Goal: Task Accomplishment & Management: Manage account settings

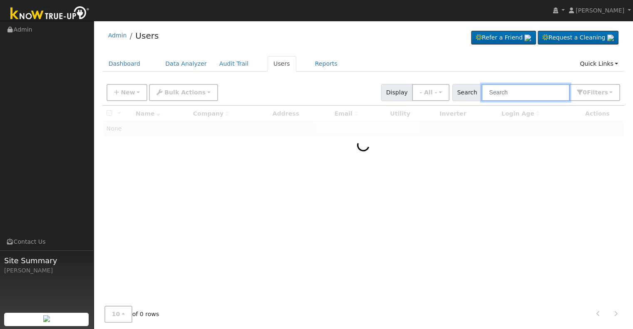
click at [503, 92] on input "text" at bounding box center [525, 92] width 88 height 17
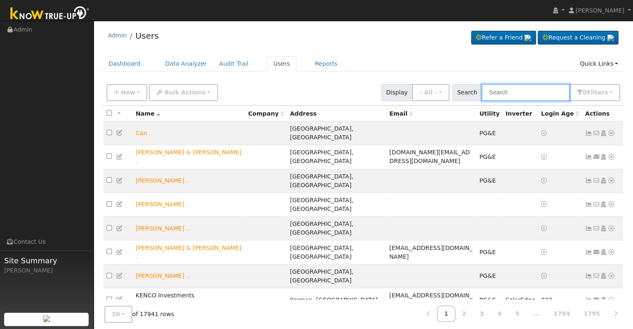
paste input "[PERSON_NAME] & [PERSON_NAME]"
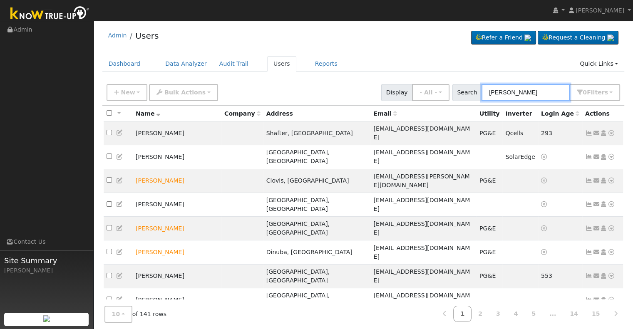
click at [493, 88] on input "[PERSON_NAME]" at bounding box center [525, 92] width 88 height 17
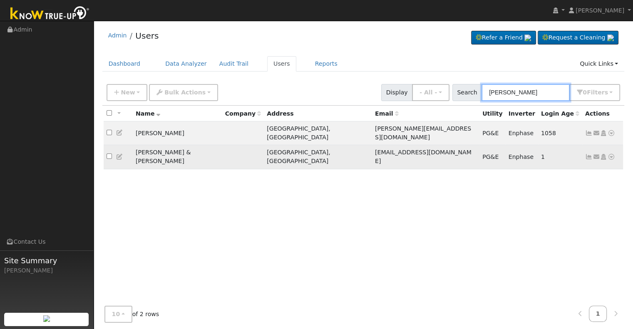
type input "[PERSON_NAME]"
click at [586, 154] on icon at bounding box center [588, 157] width 7 height 6
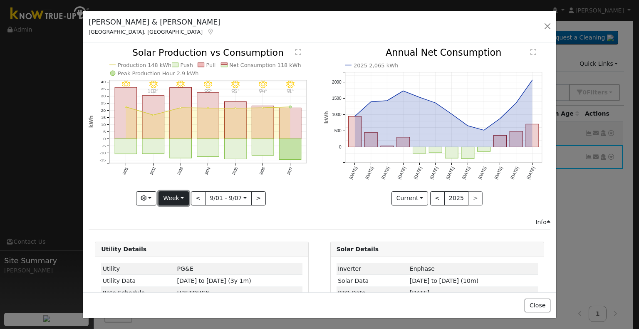
click at [176, 198] on button "Week" at bounding box center [173, 198] width 30 height 14
click at [171, 248] on link "Year" at bounding box center [188, 250] width 58 height 12
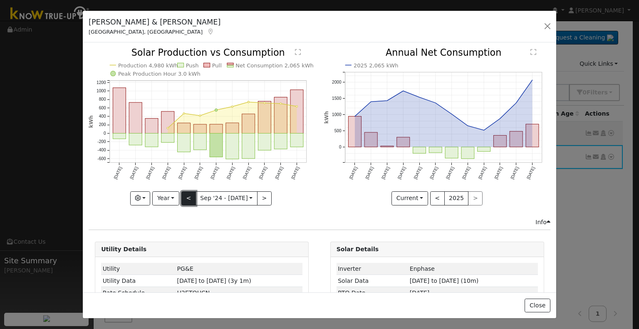
click at [188, 197] on button "<" at bounding box center [188, 198] width 15 height 14
type input "[DATE]"
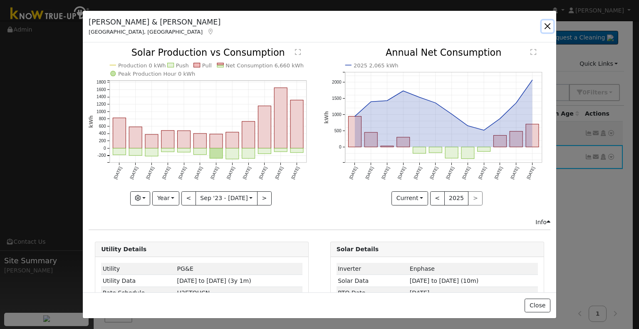
click at [548, 21] on button "button" at bounding box center [548, 26] width 12 height 12
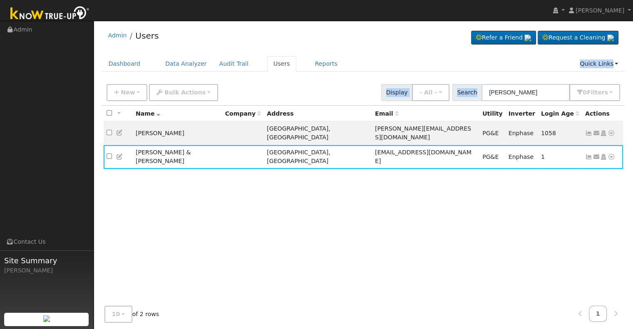
drag, startPoint x: 569, startPoint y: 83, endPoint x: 458, endPoint y: 79, distance: 111.6
click at [458, 79] on div "Admin Users Refer a Friend Request a Cleaning" at bounding box center [363, 179] width 531 height 308
click at [537, 95] on input "[PERSON_NAME]" at bounding box center [525, 92] width 88 height 17
click at [536, 95] on input "[PERSON_NAME]" at bounding box center [525, 92] width 88 height 17
click at [520, 64] on ul "Dashboard Data Analyzer Audit Trail Users Reports Quick Links Quick Add Quick C…" at bounding box center [363, 63] width 522 height 15
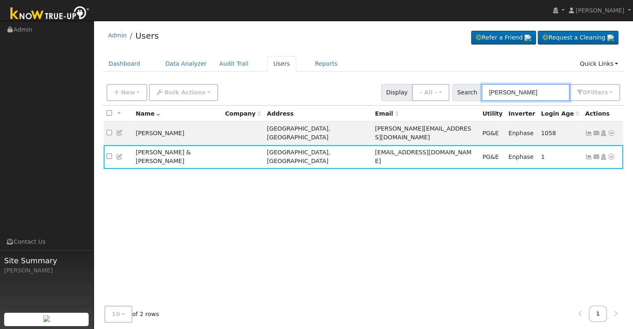
drag, startPoint x: 531, startPoint y: 90, endPoint x: 488, endPoint y: 89, distance: 43.7
click at [488, 89] on input "[PERSON_NAME]" at bounding box center [525, 92] width 88 height 17
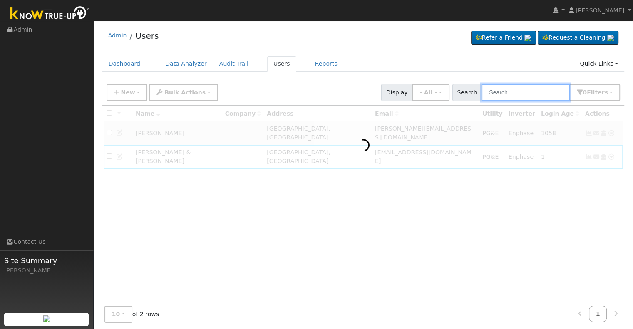
paste input "[PERSON_NAME]"
type input "[PERSON_NAME]"
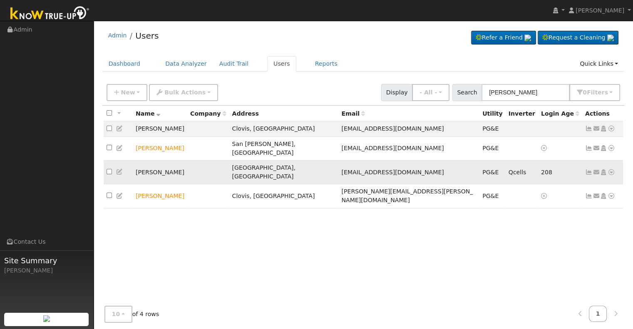
click at [585, 169] on icon at bounding box center [588, 172] width 7 height 6
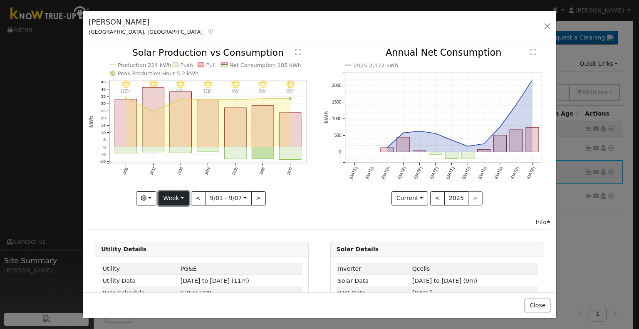
click at [183, 199] on button "Week" at bounding box center [173, 198] width 30 height 14
click at [174, 246] on link "Year" at bounding box center [188, 250] width 58 height 12
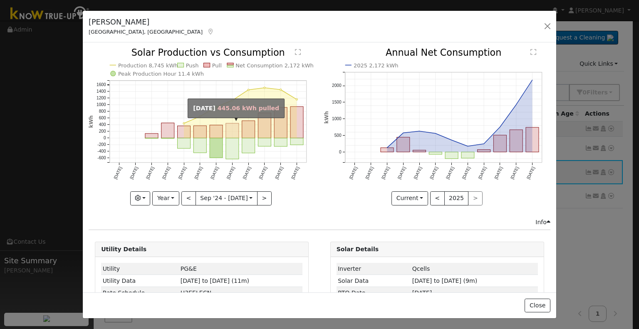
click at [228, 128] on rect "onclick=""" at bounding box center [232, 131] width 13 height 15
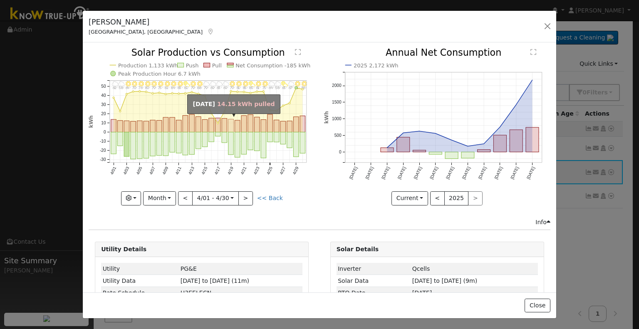
click at [228, 128] on rect "onclick=""" at bounding box center [230, 125] width 5 height 13
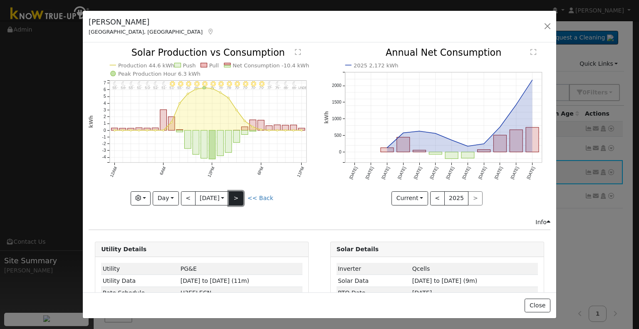
click at [238, 196] on button ">" at bounding box center [236, 198] width 15 height 14
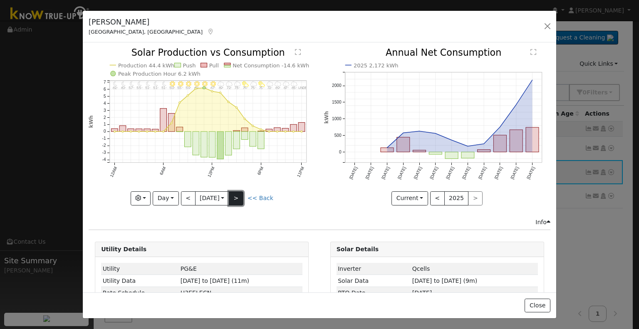
click at [238, 196] on button ">" at bounding box center [236, 198] width 15 height 14
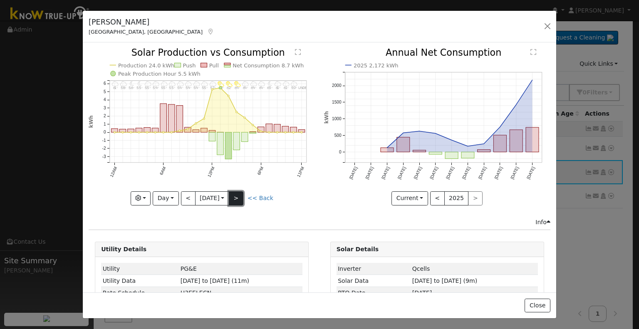
click at [238, 196] on button ">" at bounding box center [236, 198] width 15 height 14
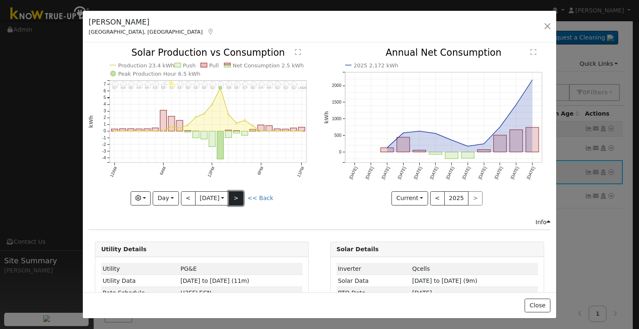
click at [238, 196] on button ">" at bounding box center [236, 198] width 15 height 14
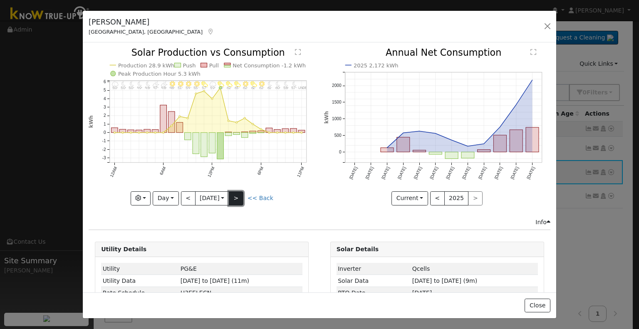
click at [238, 196] on button ">" at bounding box center [236, 198] width 15 height 14
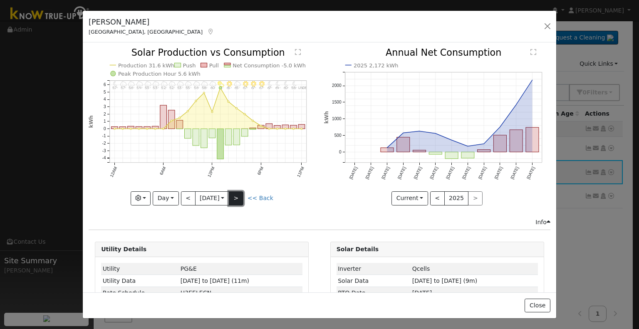
click at [238, 196] on button ">" at bounding box center [236, 198] width 15 height 14
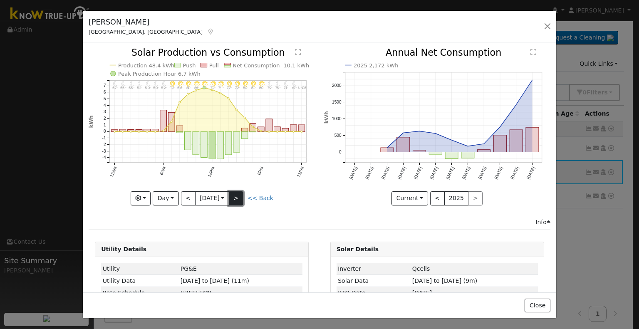
click at [238, 196] on button ">" at bounding box center [236, 198] width 15 height 14
click at [238, 196] on div at bounding box center [202, 126] width 226 height 157
click at [238, 196] on button ">" at bounding box center [236, 198] width 15 height 14
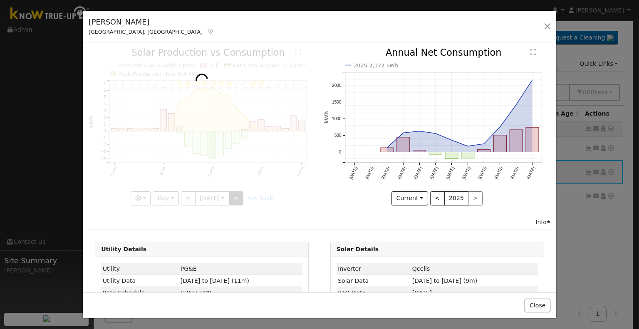
click at [238, 196] on div at bounding box center [202, 126] width 226 height 157
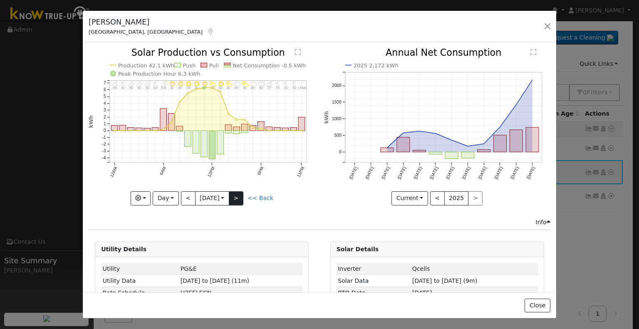
click at [238, 196] on div at bounding box center [202, 126] width 226 height 157
click at [238, 196] on button ">" at bounding box center [236, 198] width 15 height 14
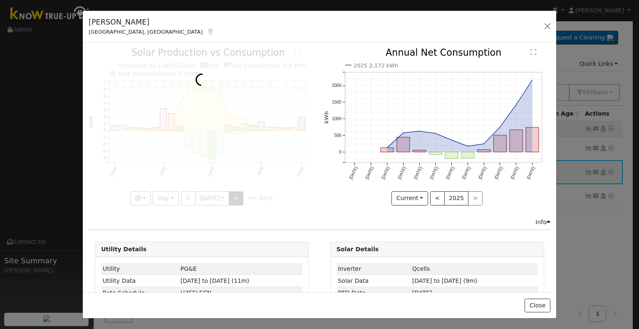
click at [238, 196] on div at bounding box center [202, 126] width 226 height 157
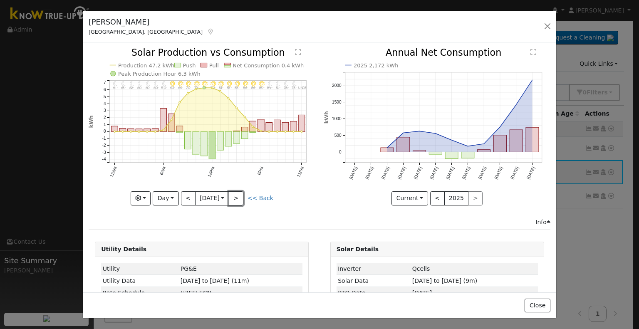
click at [232, 196] on button ">" at bounding box center [236, 198] width 15 height 14
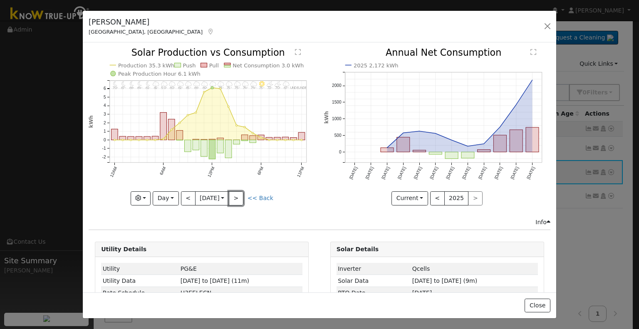
click at [232, 196] on button ">" at bounding box center [236, 198] width 15 height 14
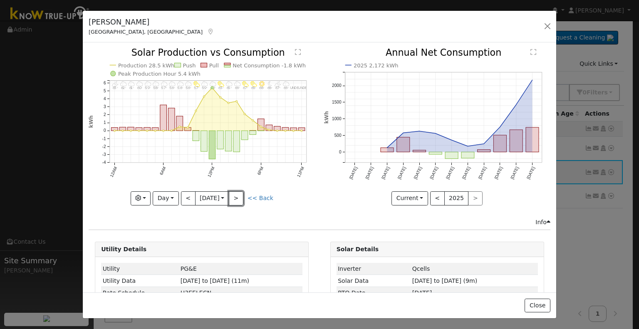
click at [232, 196] on button ">" at bounding box center [236, 198] width 15 height 14
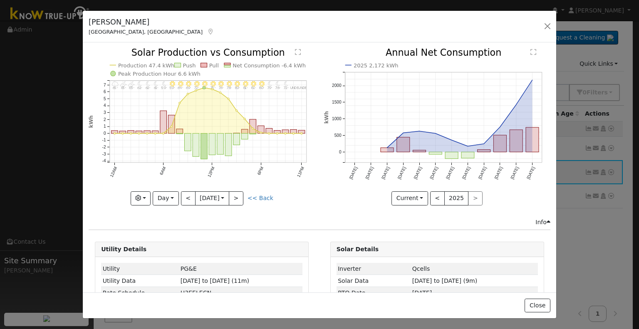
click at [232, 196] on div at bounding box center [202, 126] width 226 height 157
click at [232, 196] on div "11PM - undefined undefined° 10PM - undefined undefined° 9PM - Clear 72° 8PM - C…" at bounding box center [202, 126] width 226 height 157
click at [232, 196] on button ">" at bounding box center [236, 198] width 15 height 14
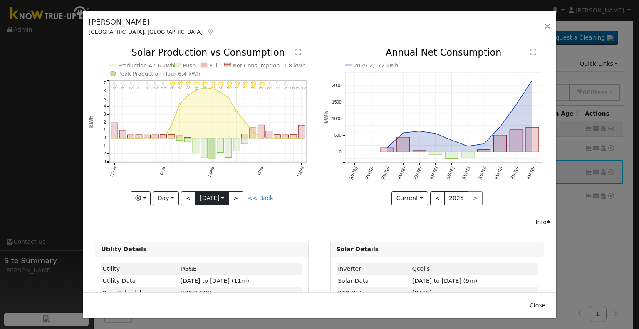
click at [212, 195] on input "[DATE]" at bounding box center [212, 198] width 33 height 13
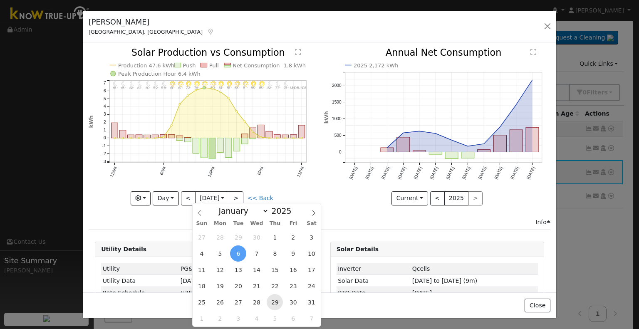
click at [275, 301] on span "29" at bounding box center [275, 302] width 16 height 16
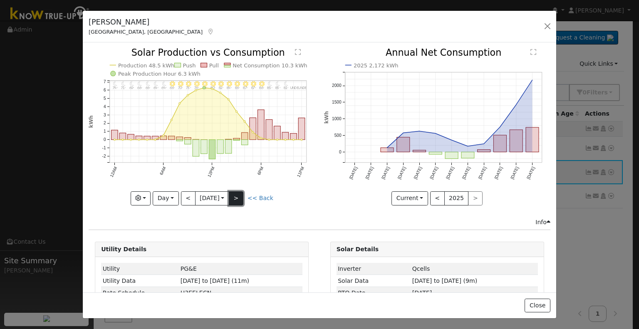
click at [238, 195] on button ">" at bounding box center [236, 198] width 15 height 14
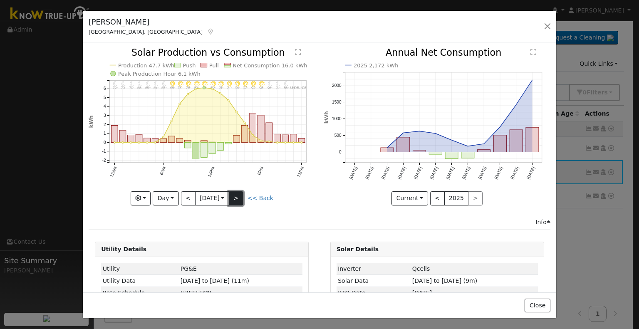
click at [233, 196] on button ">" at bounding box center [236, 198] width 15 height 14
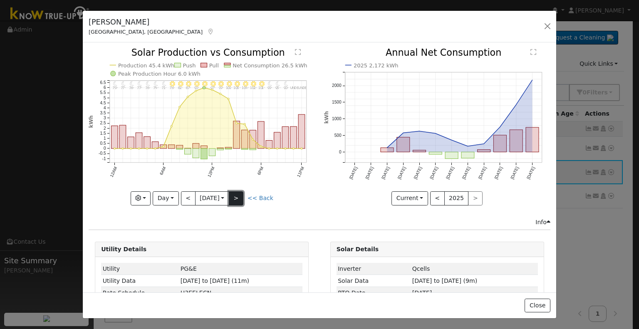
click at [233, 196] on button ">" at bounding box center [236, 198] width 15 height 14
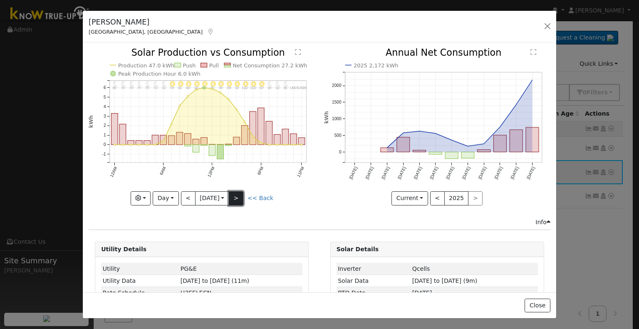
click at [233, 196] on button ">" at bounding box center [236, 198] width 15 height 14
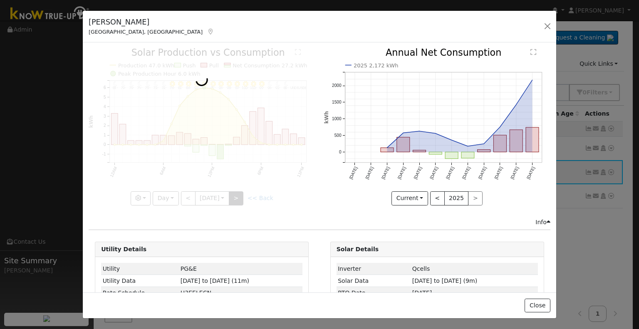
click at [233, 196] on div at bounding box center [202, 126] width 226 height 157
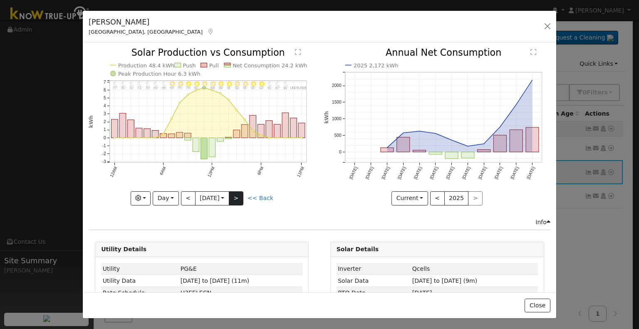
click at [233, 196] on div at bounding box center [202, 126] width 226 height 157
click at [233, 196] on button ">" at bounding box center [236, 198] width 15 height 14
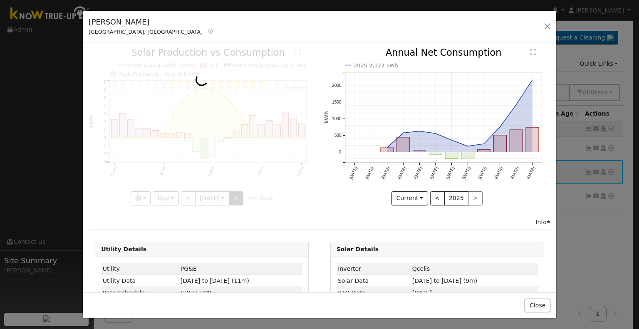
click at [233, 196] on div at bounding box center [202, 126] width 226 height 157
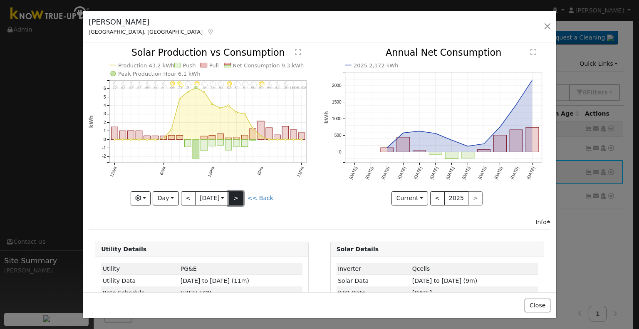
click at [233, 196] on button ">" at bounding box center [236, 198] width 15 height 14
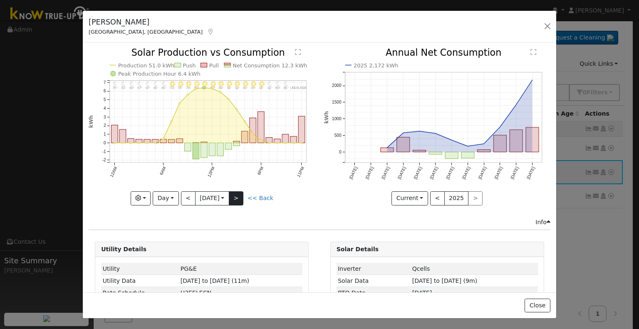
click at [233, 196] on div "11PM - undefined undefined° 10PM - undefined undefined° 9PM - Clear 85° 8PM - C…" at bounding box center [202, 126] width 226 height 157
click at [233, 196] on button ">" at bounding box center [236, 198] width 15 height 14
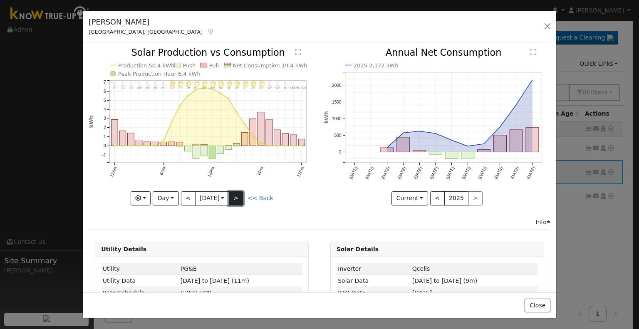
click at [233, 196] on button ">" at bounding box center [236, 198] width 15 height 14
click at [233, 196] on div at bounding box center [202, 126] width 226 height 157
click at [233, 196] on button ">" at bounding box center [236, 198] width 15 height 14
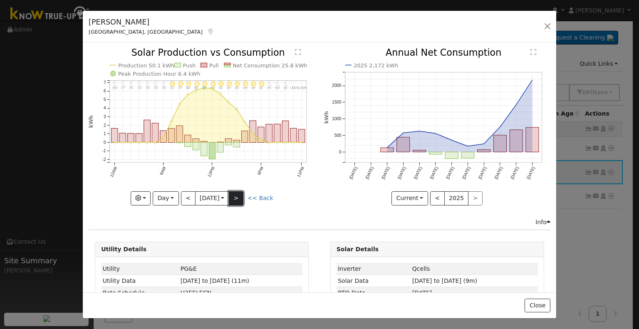
click at [233, 196] on button ">" at bounding box center [236, 198] width 15 height 14
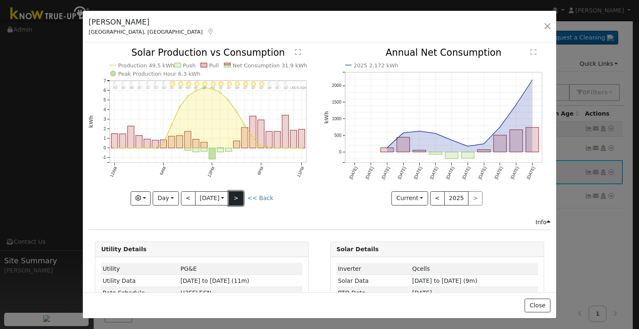
click at [233, 196] on button ">" at bounding box center [236, 198] width 15 height 14
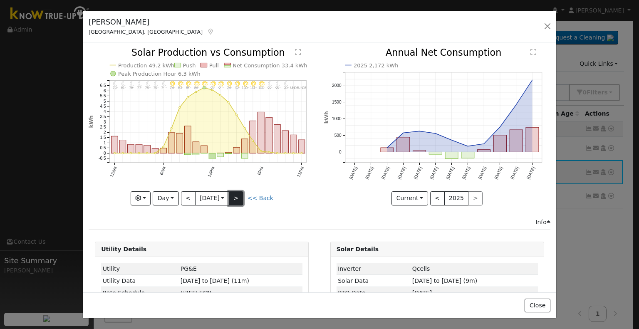
click at [233, 196] on button ">" at bounding box center [236, 198] width 15 height 14
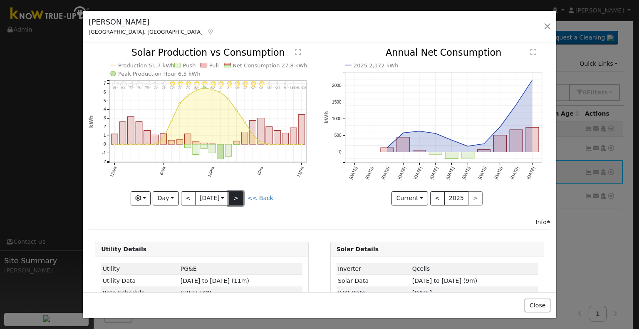
click at [233, 196] on button ">" at bounding box center [236, 198] width 15 height 14
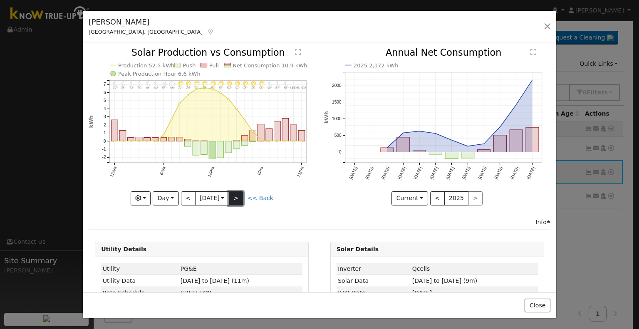
click at [239, 196] on button ">" at bounding box center [236, 198] width 15 height 14
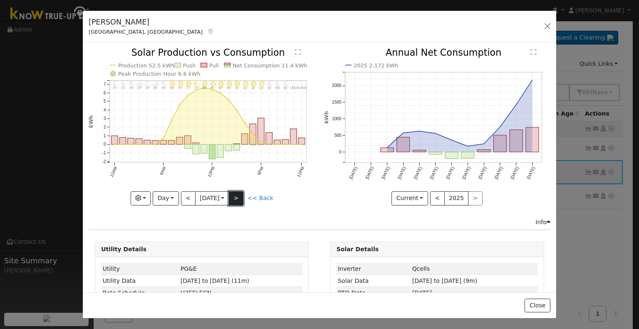
click at [239, 196] on button ">" at bounding box center [236, 198] width 15 height 14
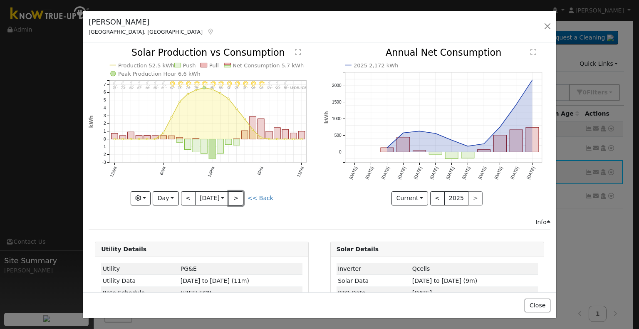
click at [239, 196] on button ">" at bounding box center [236, 198] width 15 height 14
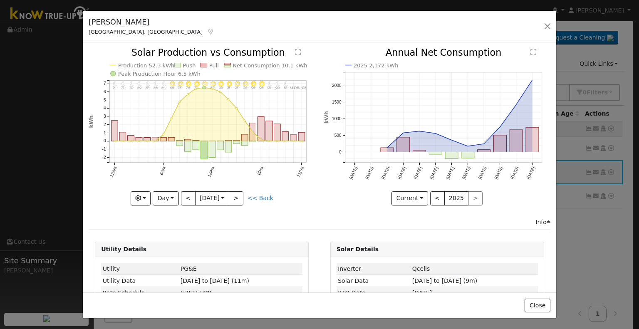
click at [239, 196] on div at bounding box center [202, 126] width 226 height 157
click at [239, 196] on button ">" at bounding box center [236, 198] width 15 height 14
click at [0, 0] on div at bounding box center [0, 0] width 0 height 0
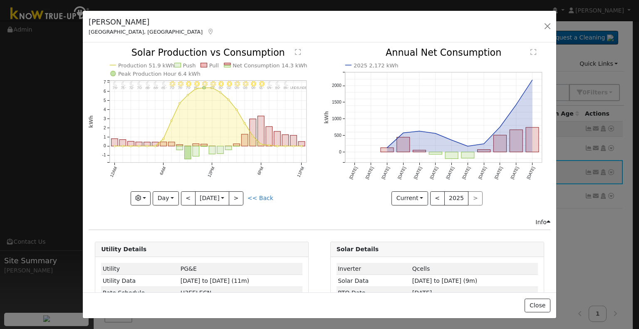
click at [239, 196] on div at bounding box center [202, 126] width 226 height 157
click at [239, 196] on button ">" at bounding box center [236, 198] width 15 height 14
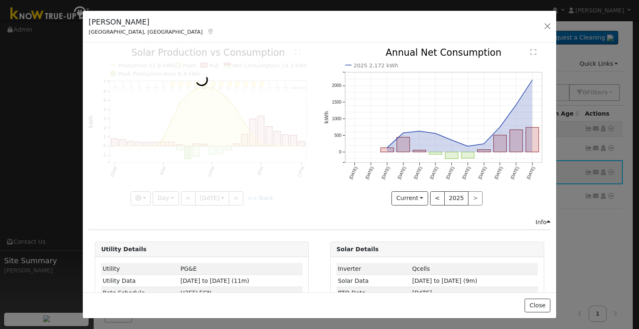
click at [239, 196] on div at bounding box center [202, 126] width 226 height 157
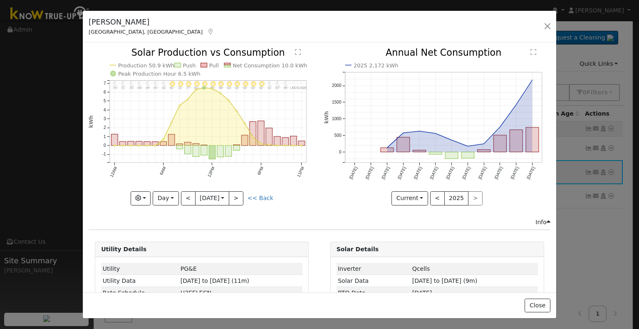
click at [239, 196] on div at bounding box center [202, 126] width 226 height 157
click at [239, 196] on button ">" at bounding box center [236, 198] width 15 height 14
type input "[DATE]"
click at [0, 0] on div at bounding box center [0, 0] width 0 height 0
click at [549, 25] on button "button" at bounding box center [548, 26] width 12 height 12
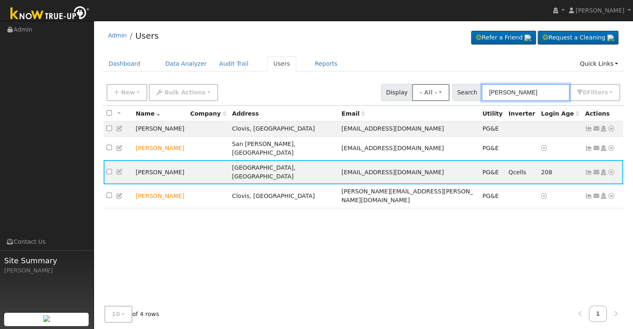
drag, startPoint x: 546, startPoint y: 96, endPoint x: 446, endPoint y: 98, distance: 100.3
click at [446, 98] on div "New Add User Quick Add Quick Connect Quick Convert Lead Bulk Actions Send Email…" at bounding box center [363, 91] width 517 height 20
paste input "[PERSON_NAME]"
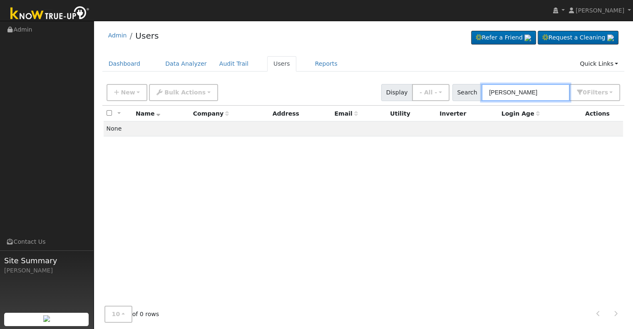
click at [519, 89] on input "[PERSON_NAME]" at bounding box center [525, 92] width 88 height 17
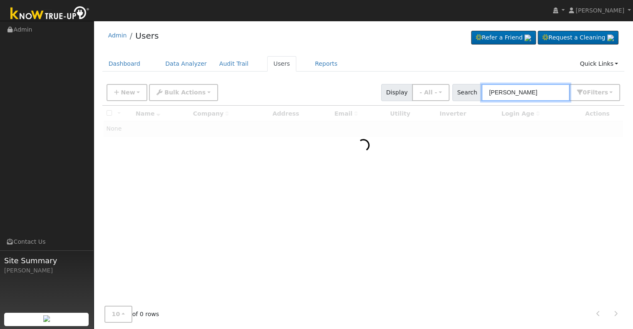
click at [542, 91] on input "[PERSON_NAME]" at bounding box center [525, 92] width 88 height 17
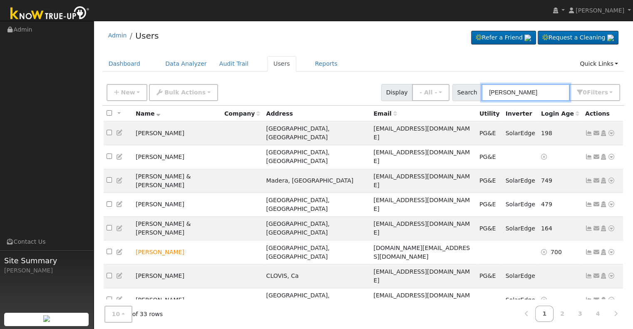
paste input "[PERSON_NAME]"
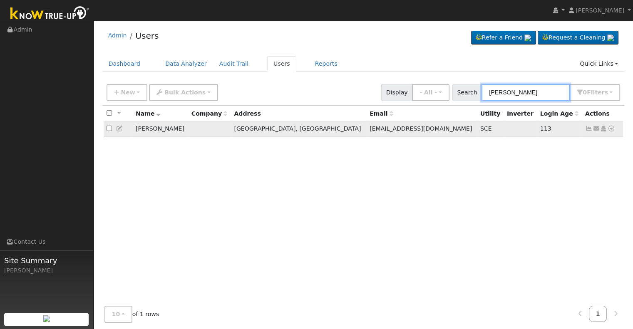
type input "[PERSON_NAME]"
click at [587, 129] on icon at bounding box center [588, 129] width 7 height 6
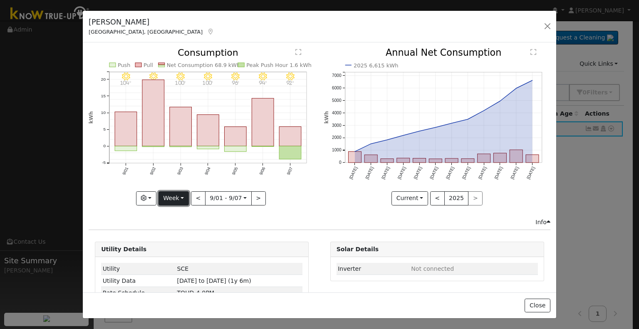
click at [181, 193] on button "Week" at bounding box center [173, 198] width 30 height 14
click at [182, 245] on link "Year" at bounding box center [188, 250] width 58 height 12
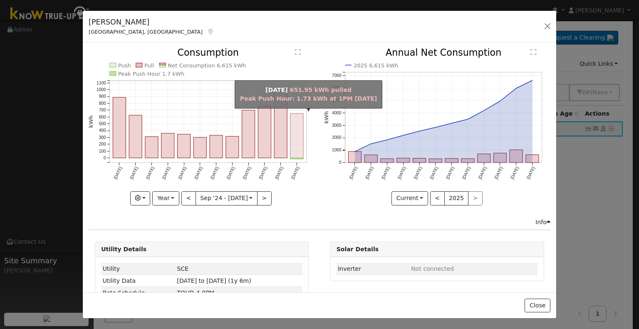
click at [292, 152] on rect "onclick=""" at bounding box center [296, 136] width 13 height 45
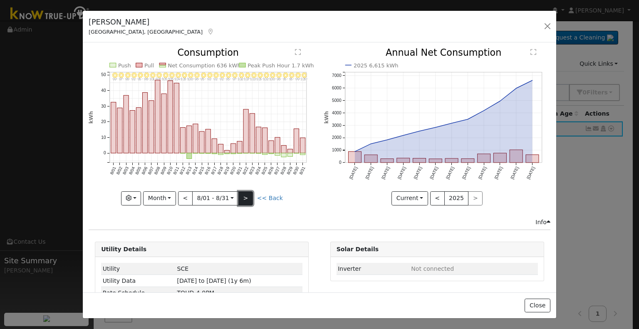
click at [245, 196] on button ">" at bounding box center [245, 198] width 15 height 14
type input "[DATE]"
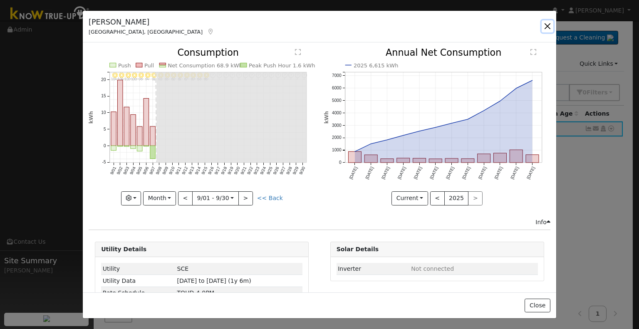
click at [547, 23] on button "button" at bounding box center [548, 26] width 12 height 12
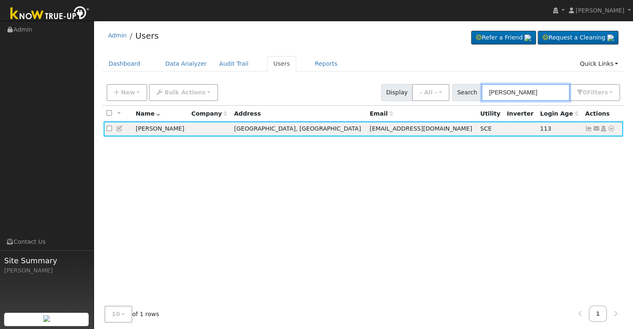
drag, startPoint x: 536, startPoint y: 91, endPoint x: 473, endPoint y: 90, distance: 63.2
click at [473, 90] on div "Search [PERSON_NAME] 0 Filter s Role Show - All - Show Leads Admin Billing Admi…" at bounding box center [536, 92] width 168 height 17
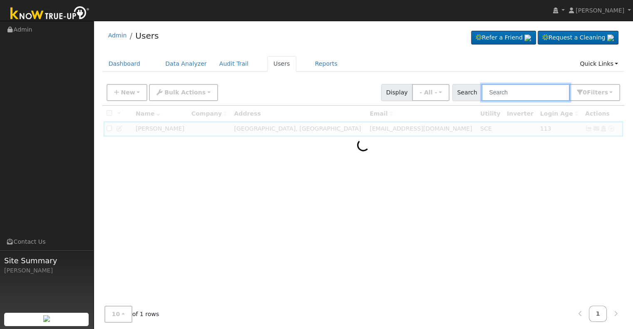
paste input "[PERSON_NAME]"
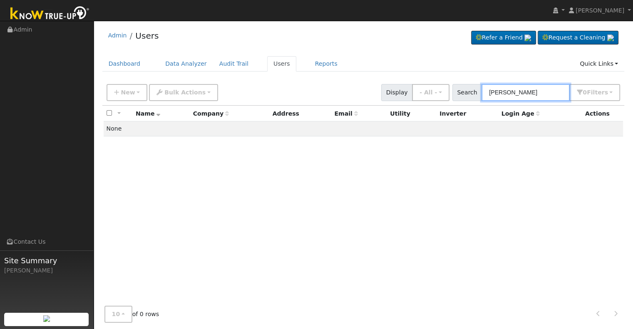
click at [519, 92] on input "[PERSON_NAME]" at bounding box center [525, 92] width 88 height 17
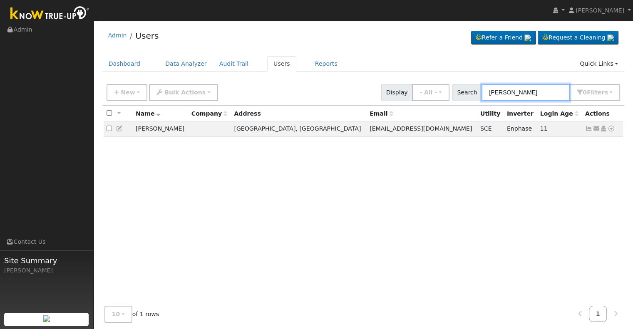
drag, startPoint x: 523, startPoint y: 94, endPoint x: 473, endPoint y: 93, distance: 50.8
click at [473, 93] on div "Search [PERSON_NAME] 0 Filter s Role Show - All - Show Leads Admin Billing Admi…" at bounding box center [536, 92] width 168 height 17
paste input "[PERSON_NAME]"
type input "[PERSON_NAME]"
click at [588, 129] on icon at bounding box center [588, 129] width 7 height 6
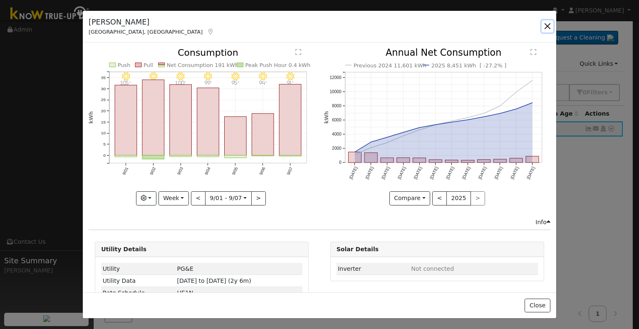
click at [546, 25] on button "button" at bounding box center [548, 26] width 12 height 12
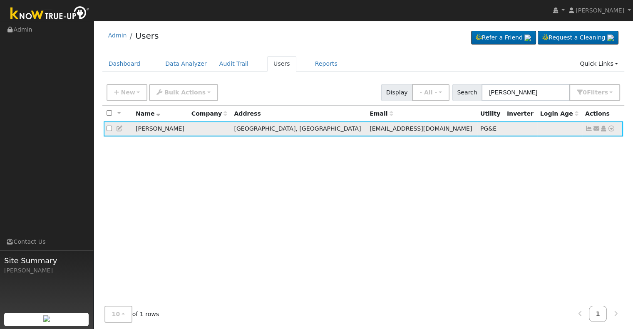
click at [589, 129] on icon at bounding box center [588, 129] width 7 height 6
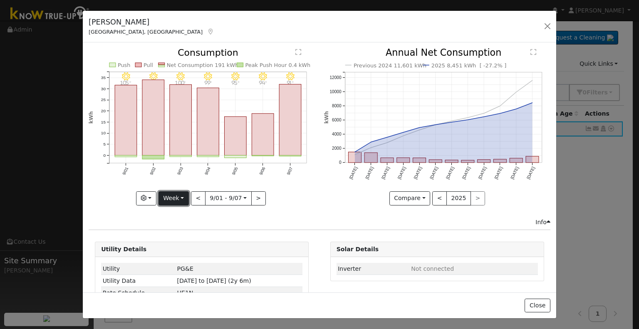
click at [183, 201] on button "Week" at bounding box center [173, 198] width 30 height 14
click at [173, 249] on link "Year" at bounding box center [188, 250] width 58 height 12
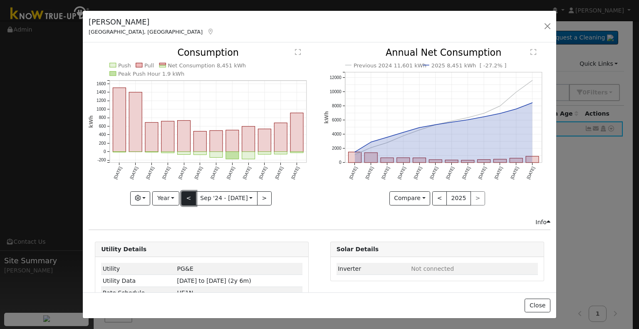
click at [187, 198] on button "<" at bounding box center [188, 198] width 15 height 14
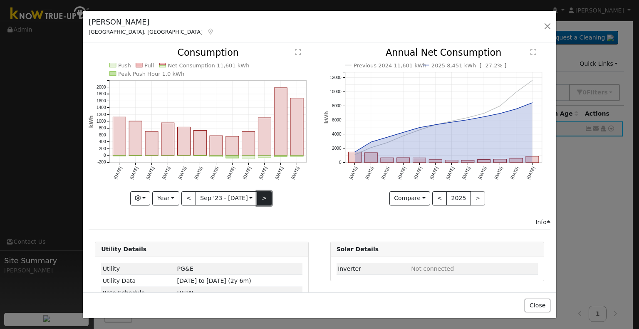
click at [259, 198] on button ">" at bounding box center [264, 198] width 15 height 14
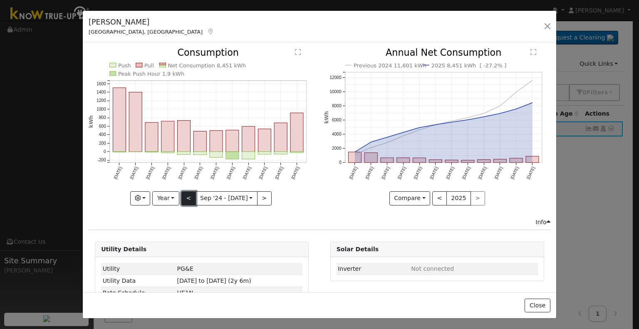
click at [190, 198] on button "<" at bounding box center [188, 198] width 15 height 14
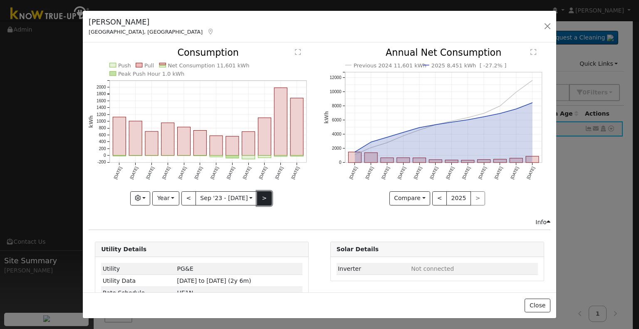
click at [262, 201] on button ">" at bounding box center [264, 198] width 15 height 14
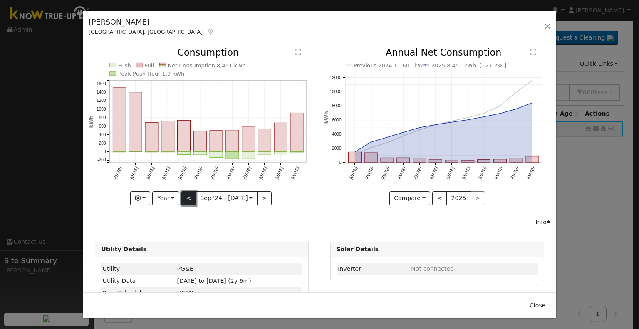
click at [190, 196] on button "<" at bounding box center [188, 198] width 15 height 14
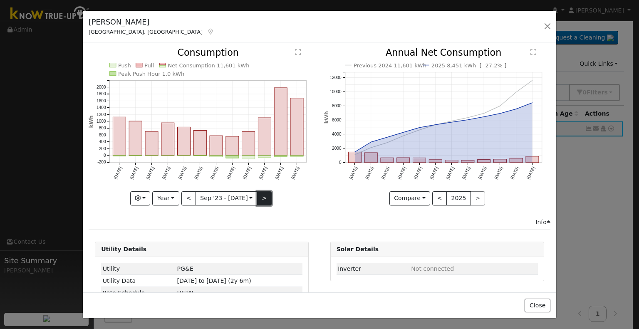
click at [262, 193] on button ">" at bounding box center [264, 198] width 15 height 14
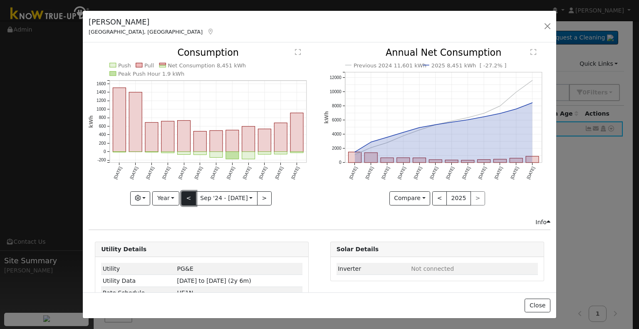
click at [184, 196] on button "<" at bounding box center [188, 198] width 15 height 14
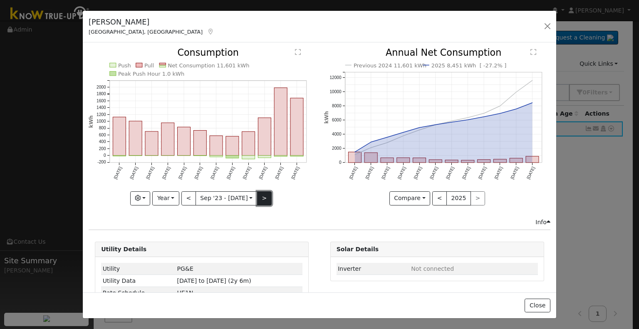
click at [257, 195] on button ">" at bounding box center [264, 198] width 15 height 14
type input "[DATE]"
